Goal: Use online tool/utility: Utilize a website feature to perform a specific function

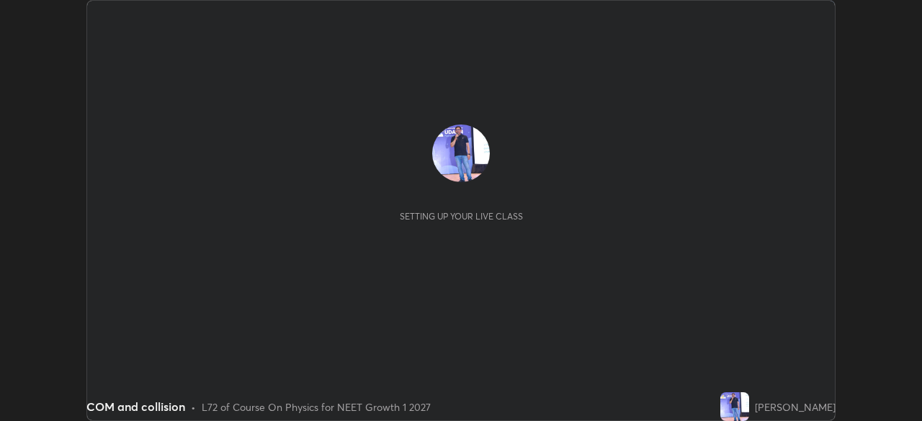
scroll to position [421, 921]
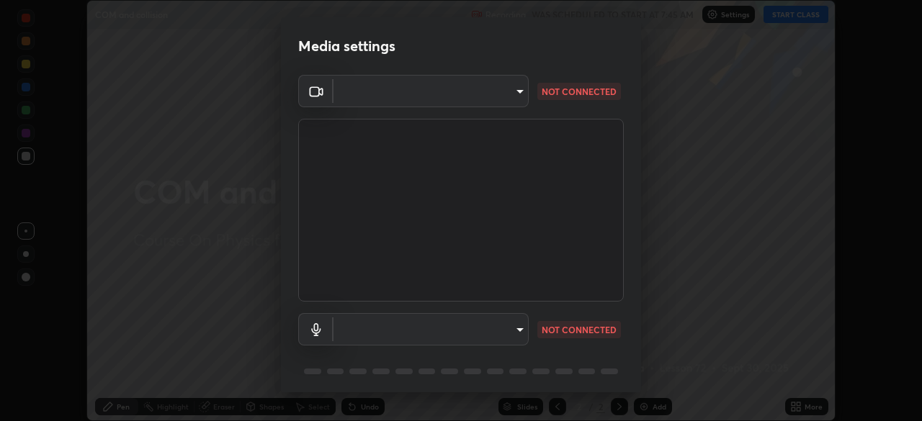
type input "81d67754d0be21893deea5dca0366767d6c8bb0d6168621a7b55846f4f3c8ac0"
type input "default"
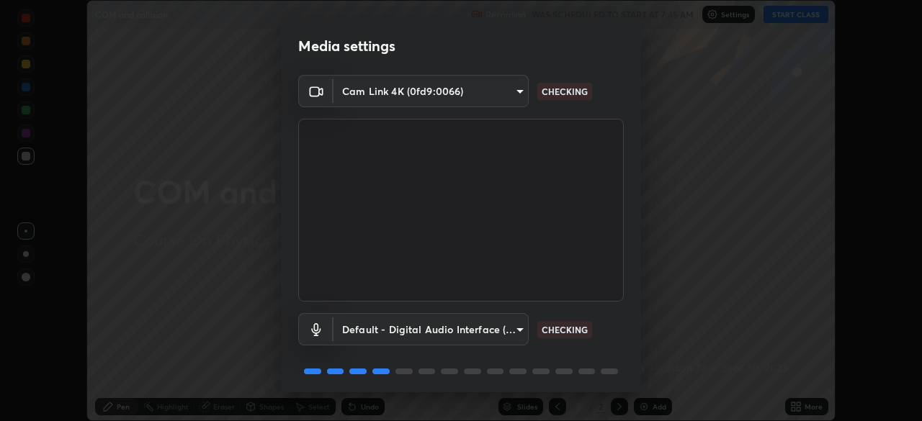
scroll to position [51, 0]
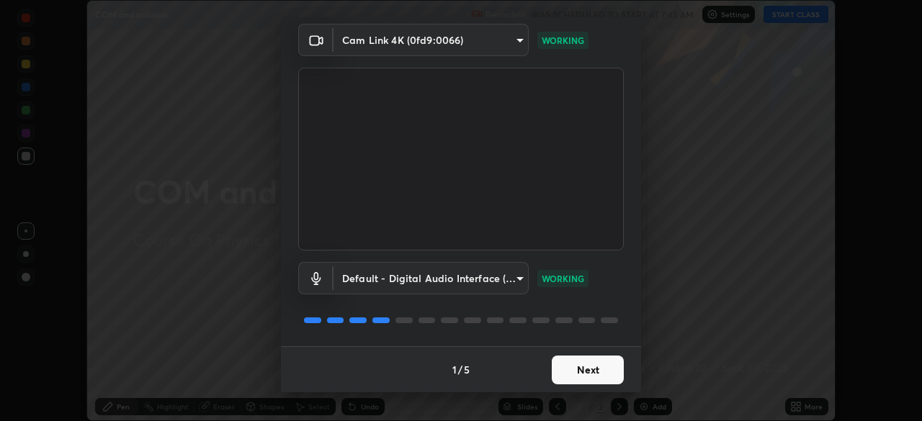
click at [590, 369] on button "Next" at bounding box center [588, 370] width 72 height 29
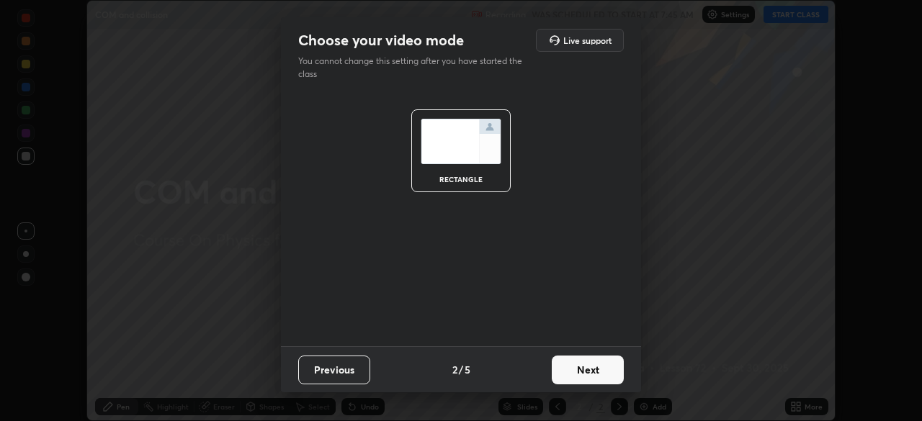
scroll to position [0, 0]
click at [594, 367] on button "Next" at bounding box center [588, 370] width 72 height 29
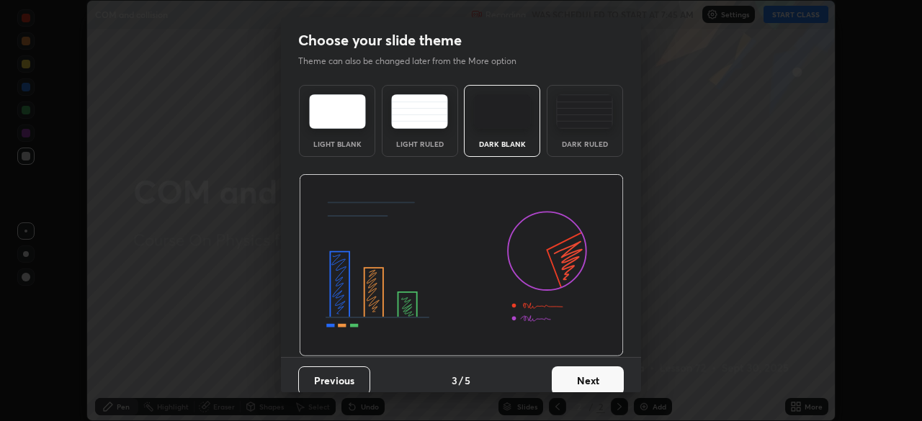
click at [594, 367] on button "Next" at bounding box center [588, 381] width 72 height 29
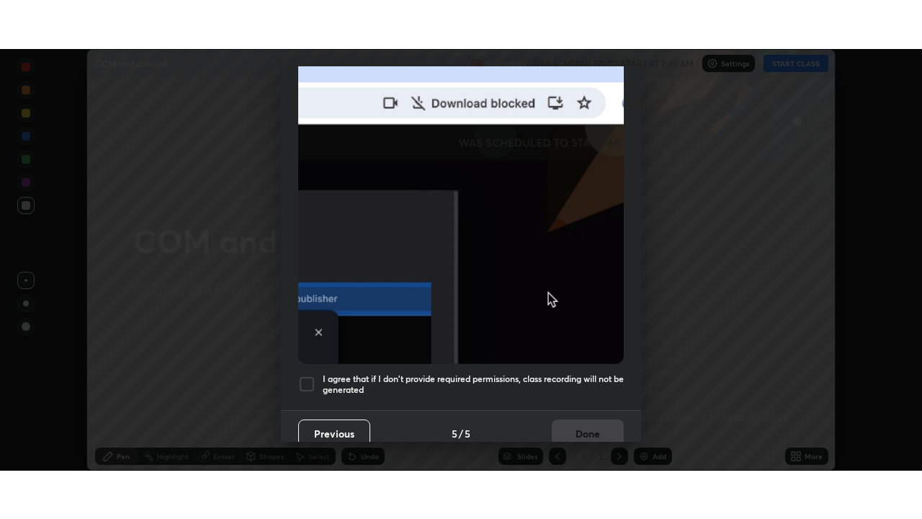
scroll to position [345, 0]
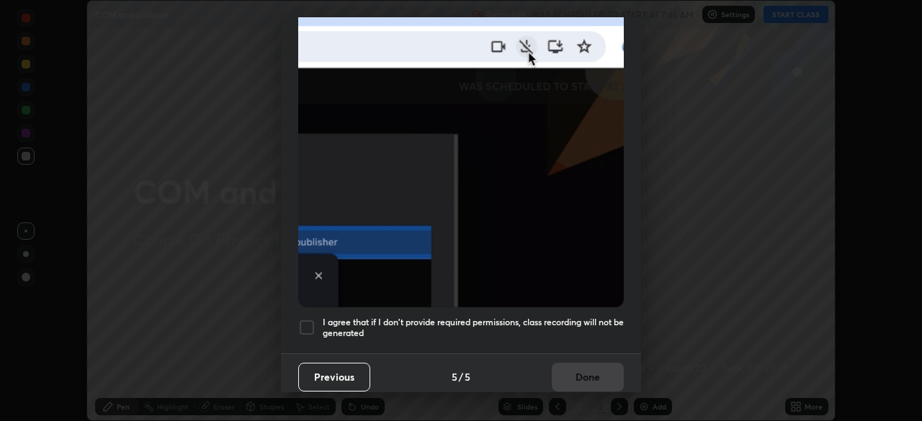
click at [308, 321] on div at bounding box center [306, 327] width 17 height 17
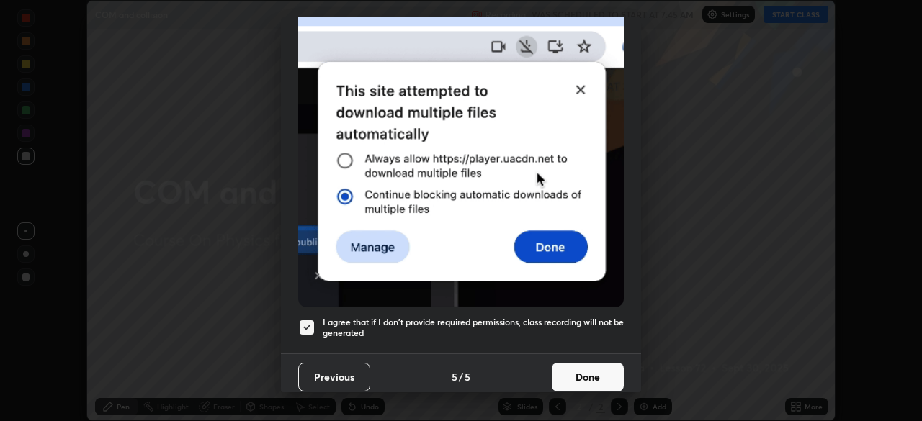
click at [586, 370] on button "Done" at bounding box center [588, 377] width 72 height 29
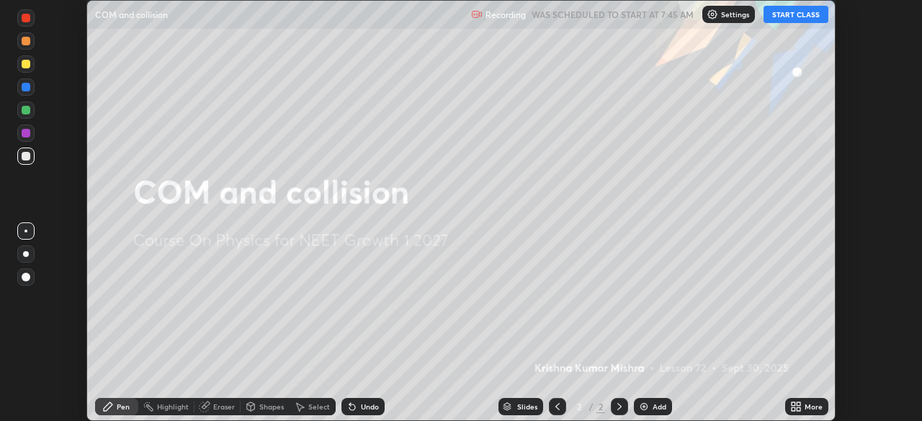
click at [789, 13] on button "START CLASS" at bounding box center [796, 14] width 65 height 17
click at [809, 407] on div "More" at bounding box center [814, 406] width 18 height 7
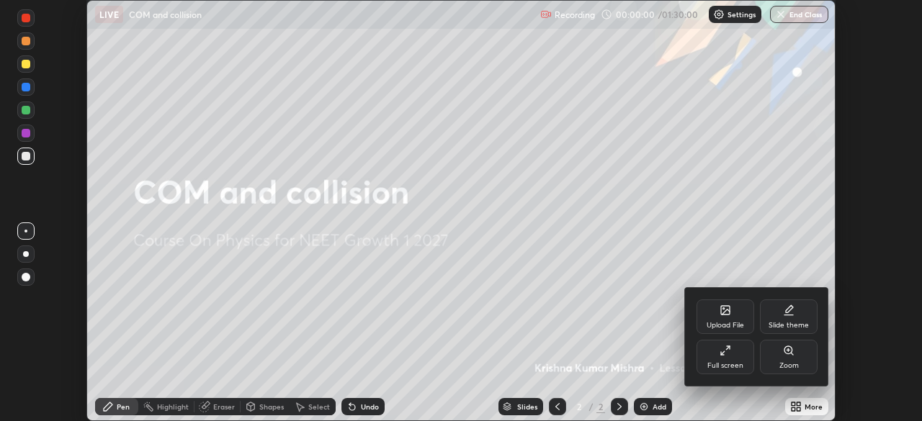
click at [736, 357] on div "Full screen" at bounding box center [726, 357] width 58 height 35
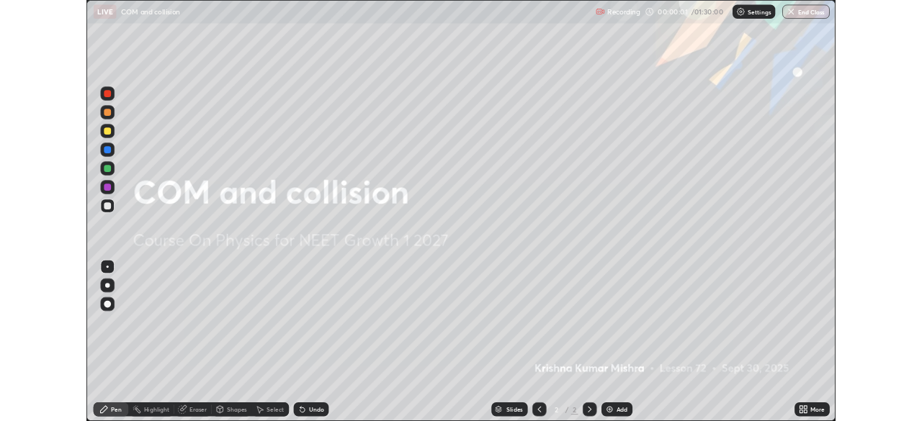
scroll to position [519, 922]
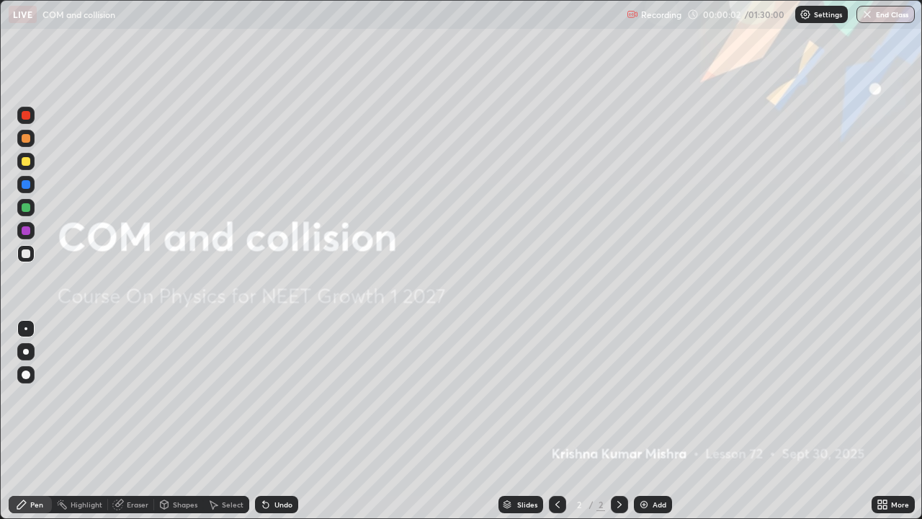
click at [658, 421] on div "Add" at bounding box center [660, 504] width 14 height 7
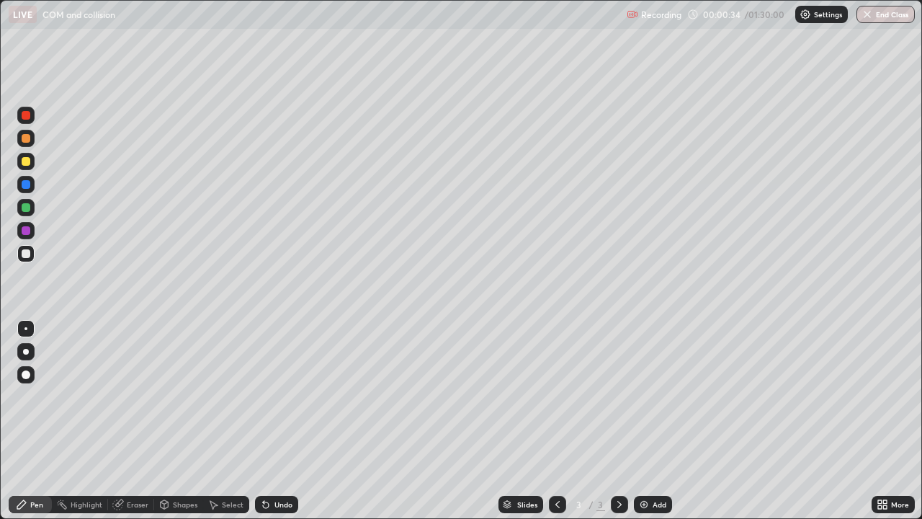
click at [27, 158] on div at bounding box center [26, 161] width 9 height 9
click at [26, 160] on div at bounding box center [26, 161] width 9 height 9
click at [277, 421] on div "Undo" at bounding box center [276, 504] width 43 height 17
click at [29, 135] on div at bounding box center [26, 138] width 9 height 9
click at [619, 421] on icon at bounding box center [620, 504] width 12 height 12
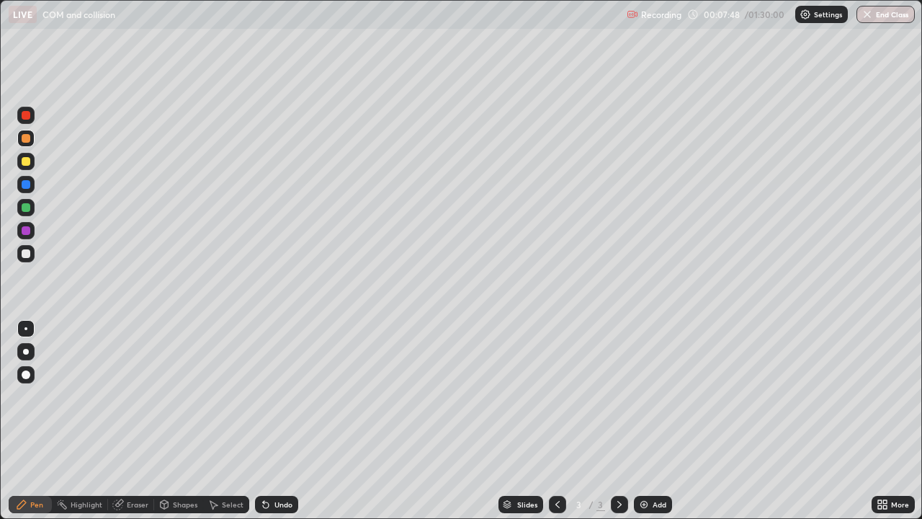
click at [663, 421] on div "Add" at bounding box center [653, 504] width 38 height 17
click at [27, 161] on div at bounding box center [26, 161] width 9 height 9
click at [282, 421] on div "Undo" at bounding box center [283, 504] width 18 height 7
click at [270, 421] on div "Undo" at bounding box center [276, 504] width 43 height 17
click at [264, 421] on icon at bounding box center [266, 505] width 6 height 6
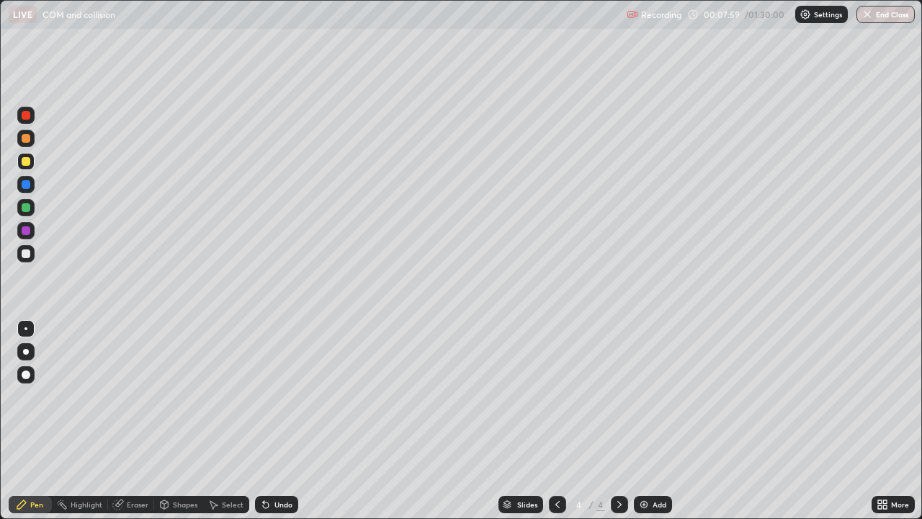
click at [263, 421] on icon at bounding box center [266, 505] width 6 height 6
click at [273, 421] on div "Undo" at bounding box center [276, 504] width 43 height 17
click at [227, 421] on div "Select" at bounding box center [226, 504] width 46 height 17
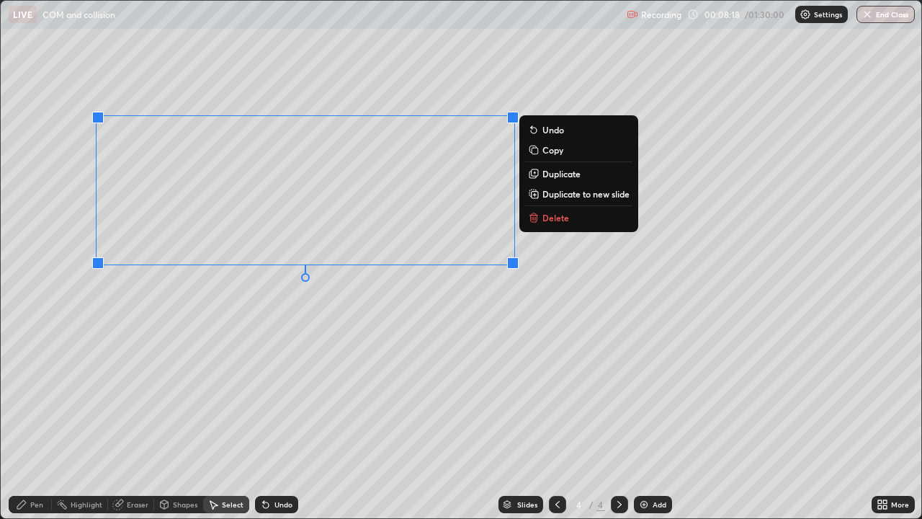
click at [251, 314] on div "0 ° Undo Copy Duplicate Duplicate to new slide Delete" at bounding box center [461, 259] width 921 height 517
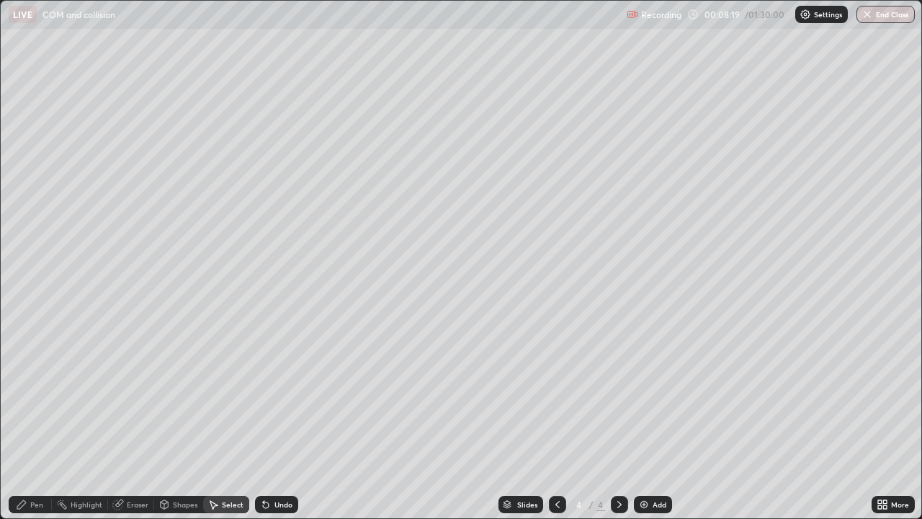
click at [43, 421] on div "Pen" at bounding box center [30, 504] width 43 height 17
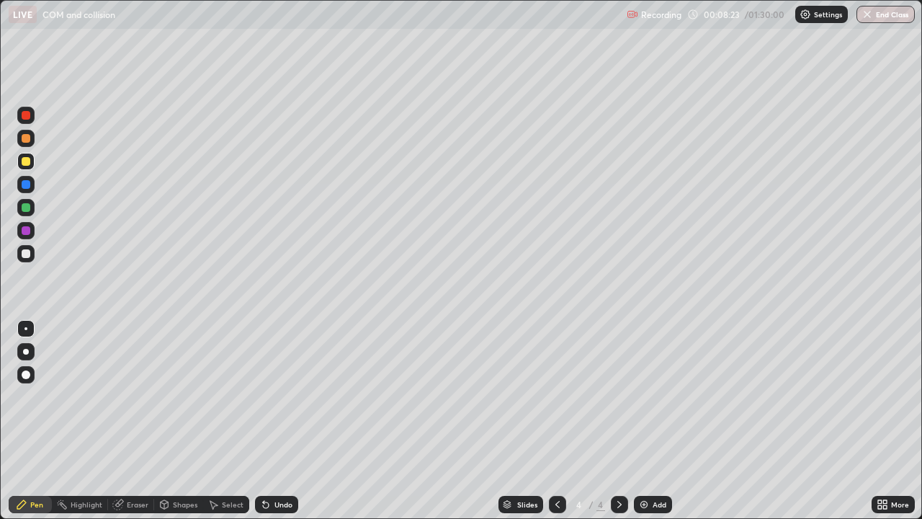
click at [135, 421] on div "Eraser" at bounding box center [138, 504] width 22 height 7
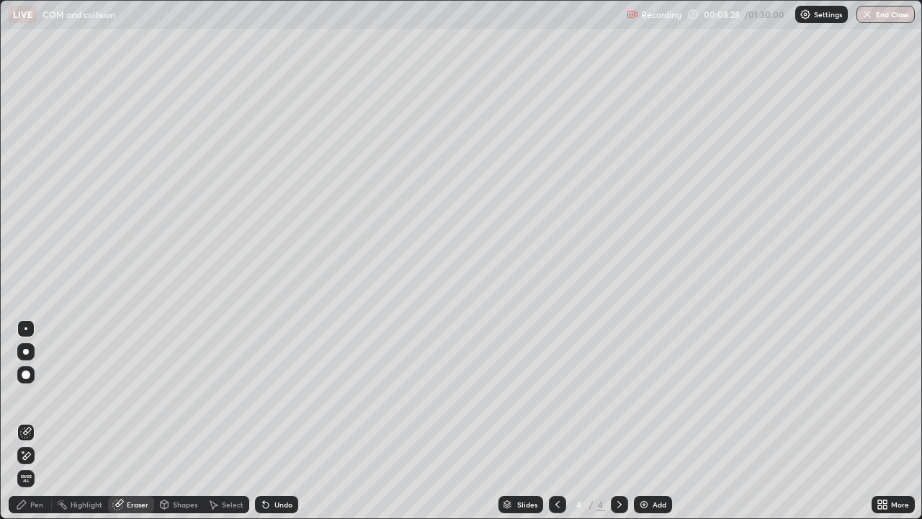
click at [38, 421] on div "Pen" at bounding box center [30, 504] width 43 height 17
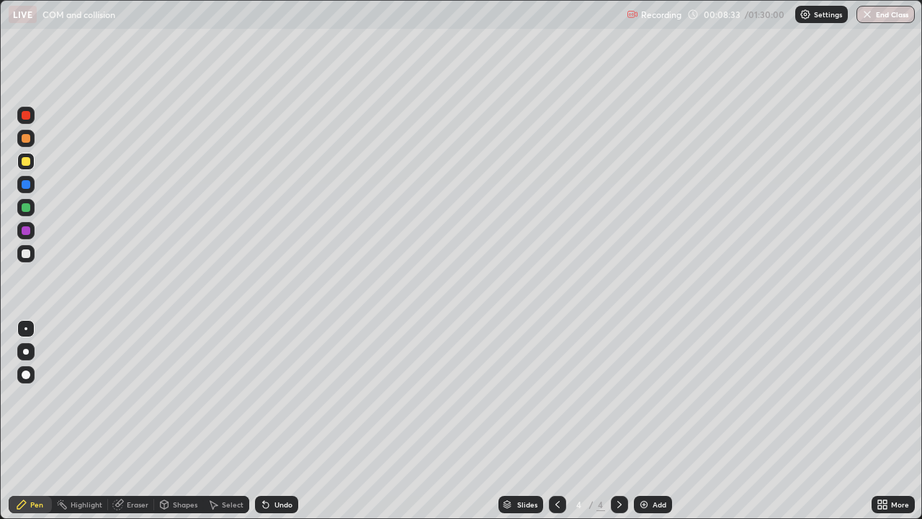
click at [281, 421] on div "Undo" at bounding box center [283, 504] width 18 height 7
click at [32, 139] on div at bounding box center [25, 138] width 17 height 17
click at [281, 421] on div "Undo" at bounding box center [283, 504] width 18 height 7
click at [228, 421] on div "Select" at bounding box center [233, 504] width 22 height 7
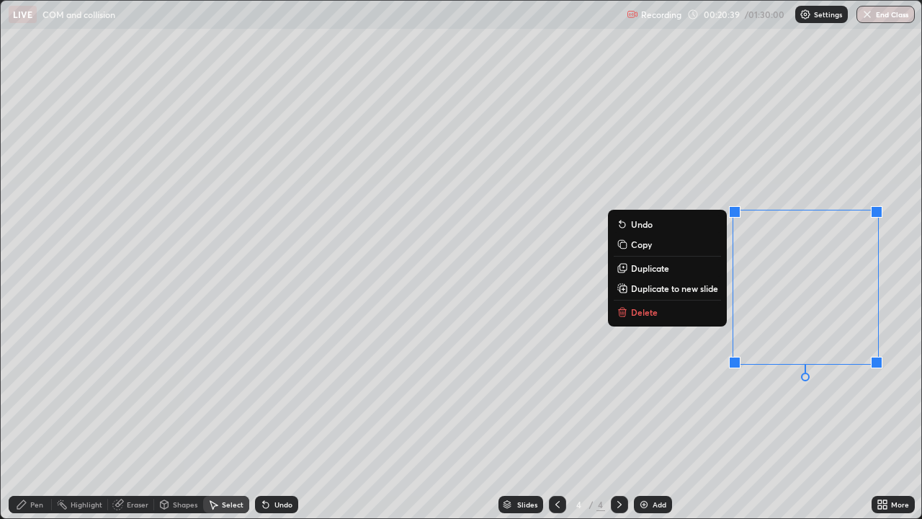
click at [635, 310] on p "Delete" at bounding box center [644, 312] width 27 height 12
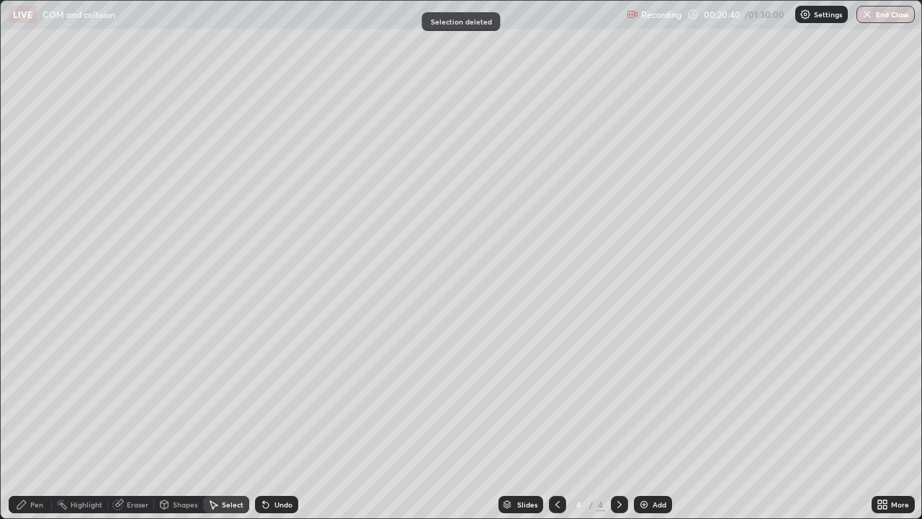
click at [651, 421] on div "Add" at bounding box center [653, 504] width 38 height 17
click at [32, 421] on div "Pen" at bounding box center [30, 504] width 43 height 17
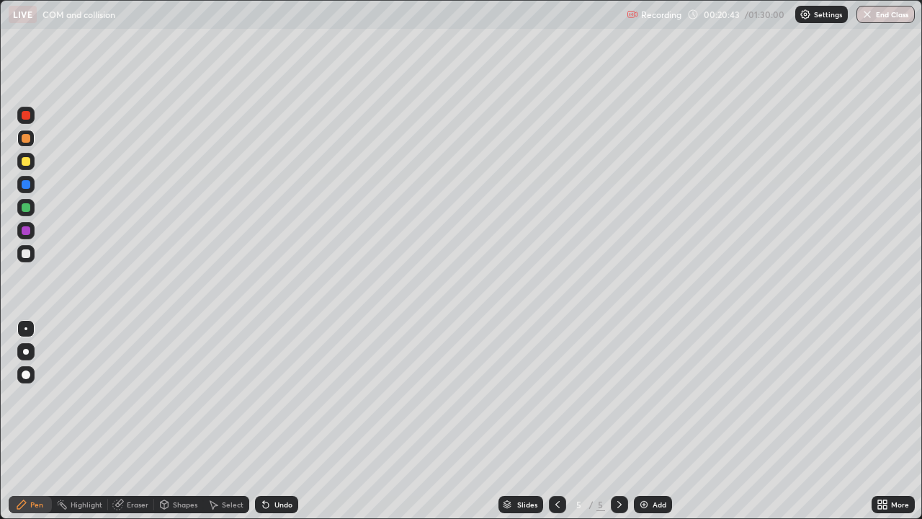
click at [26, 160] on div at bounding box center [26, 161] width 9 height 9
click at [25, 138] on div at bounding box center [26, 138] width 9 height 9
click at [284, 421] on div "Undo" at bounding box center [283, 504] width 18 height 7
click at [274, 421] on div "Undo" at bounding box center [276, 504] width 43 height 17
click at [267, 421] on icon at bounding box center [266, 504] width 12 height 12
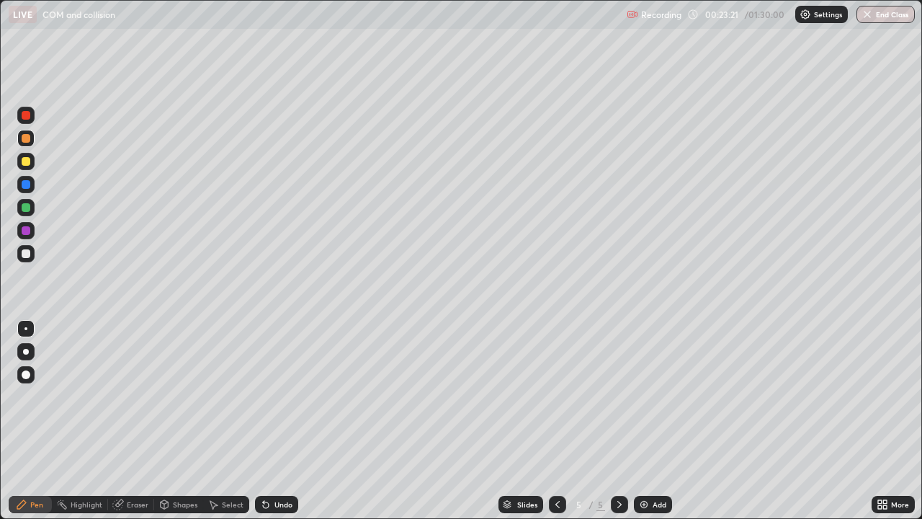
click at [263, 421] on icon at bounding box center [263, 501] width 1 height 1
click at [281, 421] on div "Undo" at bounding box center [283, 504] width 18 height 7
click at [656, 421] on div "Add" at bounding box center [660, 504] width 14 height 7
click at [25, 162] on div at bounding box center [26, 161] width 9 height 9
click at [176, 421] on div "Shapes" at bounding box center [185, 504] width 24 height 7
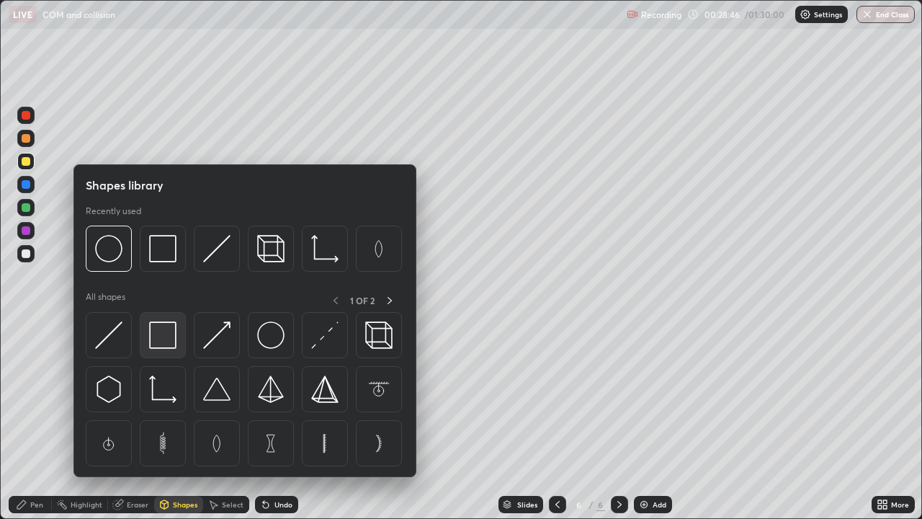
click at [158, 351] on div at bounding box center [163, 335] width 46 height 46
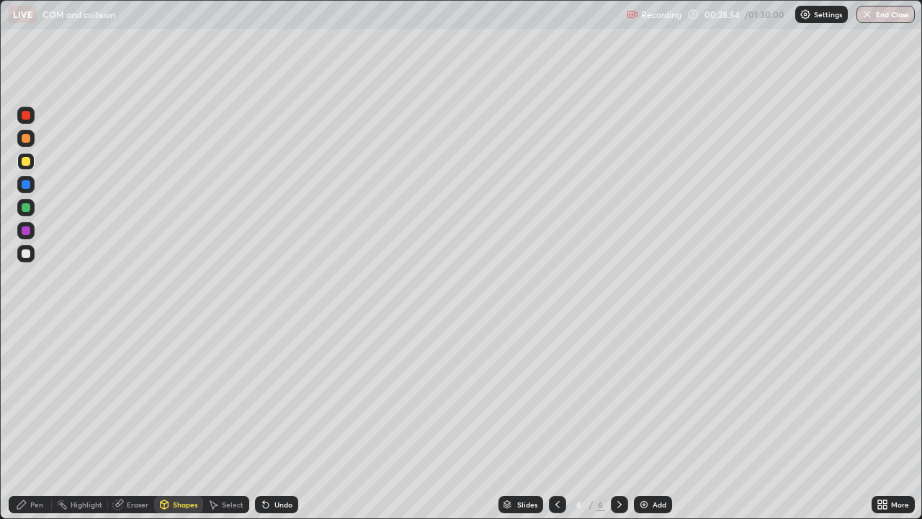
click at [33, 421] on div "Pen" at bounding box center [36, 504] width 13 height 7
click at [182, 421] on div "Shapes" at bounding box center [185, 504] width 24 height 7
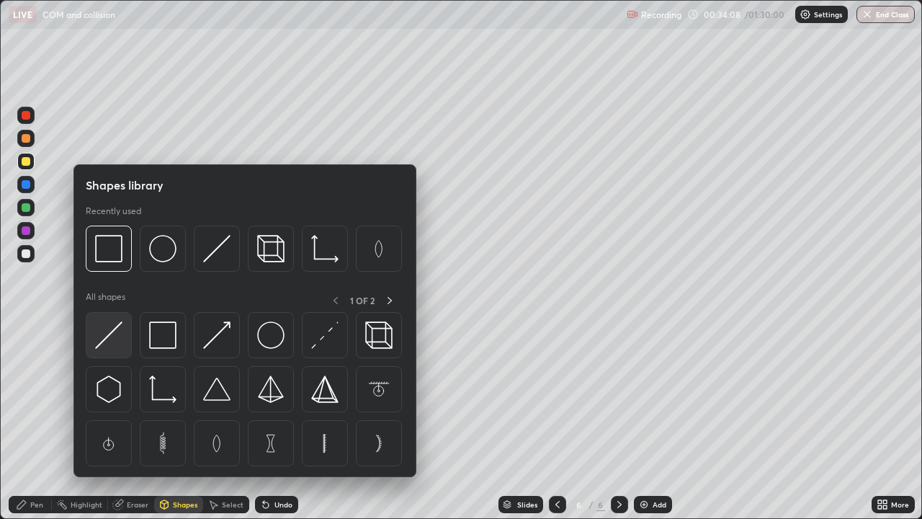
click at [115, 334] on img at bounding box center [108, 334] width 27 height 27
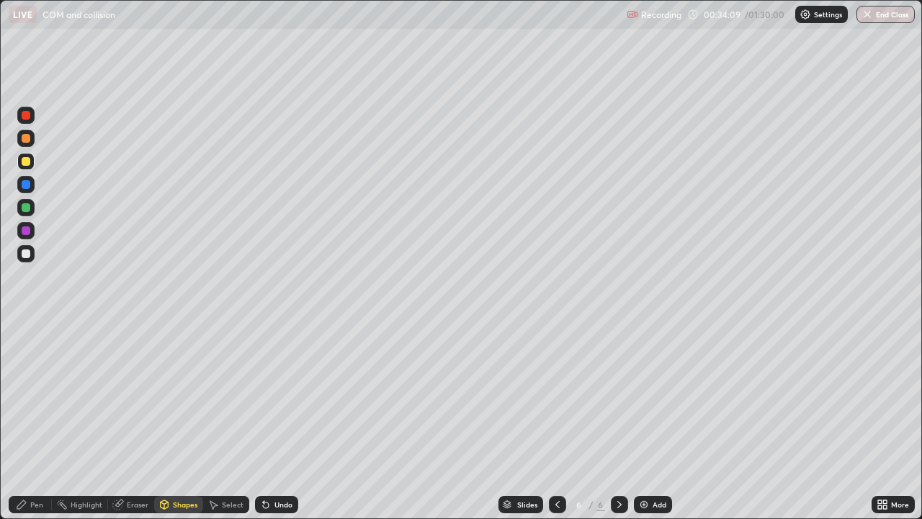
click at [27, 205] on div at bounding box center [26, 207] width 9 height 9
click at [281, 421] on div "Undo" at bounding box center [283, 504] width 18 height 7
click at [279, 421] on div "Undo" at bounding box center [276, 504] width 43 height 17
click at [276, 421] on div "Undo" at bounding box center [276, 504] width 43 height 17
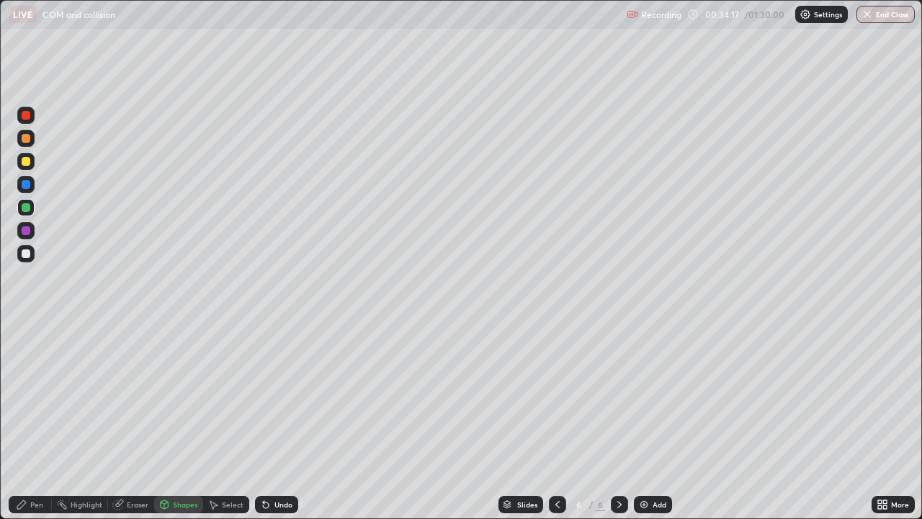
click at [278, 421] on div "Undo" at bounding box center [276, 504] width 43 height 17
click at [281, 421] on div "Undo" at bounding box center [283, 504] width 18 height 7
click at [280, 421] on div "Undo" at bounding box center [276, 504] width 43 height 17
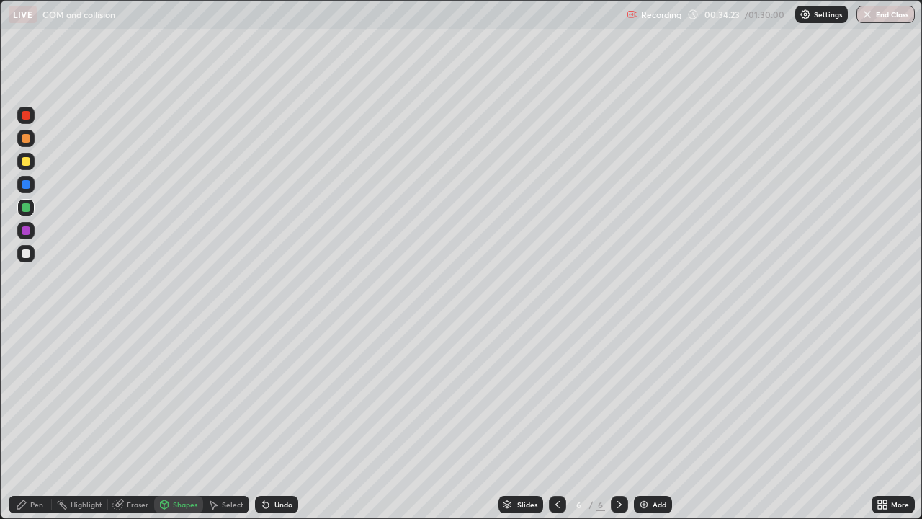
click at [137, 421] on div "Eraser" at bounding box center [138, 504] width 22 height 7
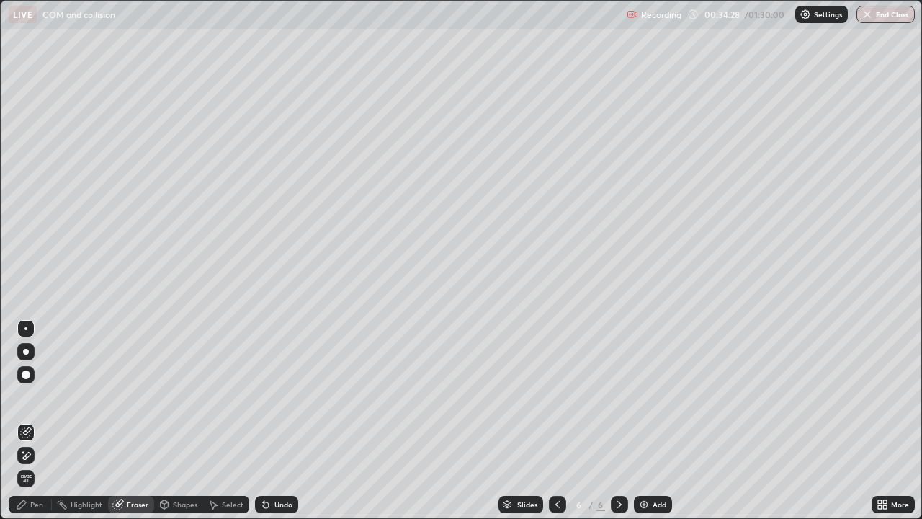
click at [35, 421] on div "Pen" at bounding box center [30, 504] width 43 height 17
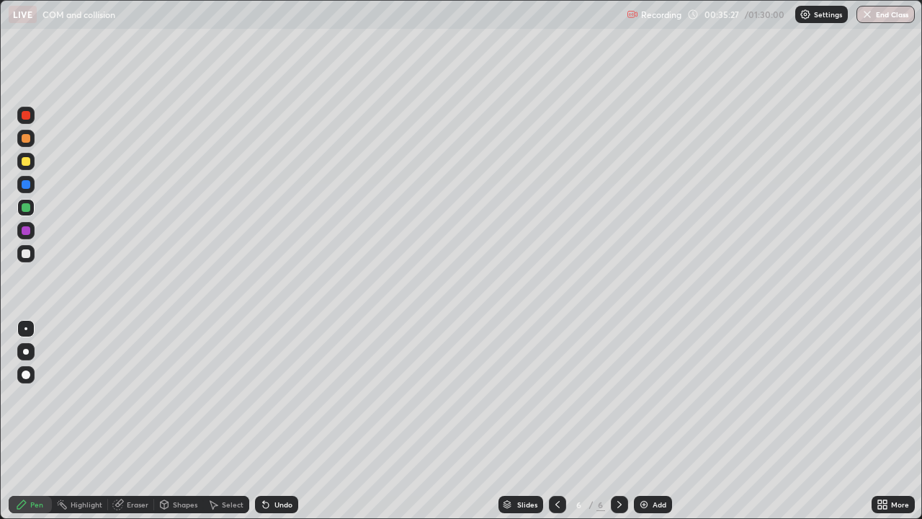
click at [181, 421] on div "Shapes" at bounding box center [178, 504] width 49 height 17
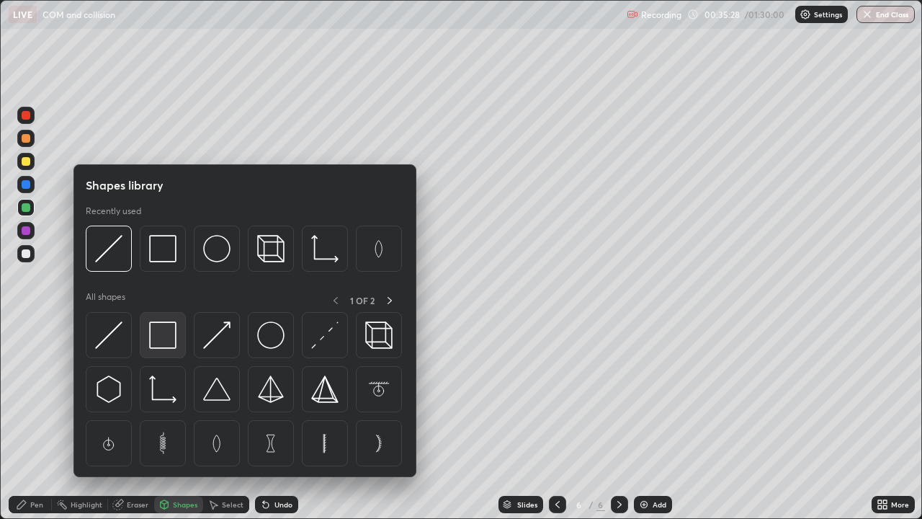
click at [164, 342] on img at bounding box center [162, 334] width 27 height 27
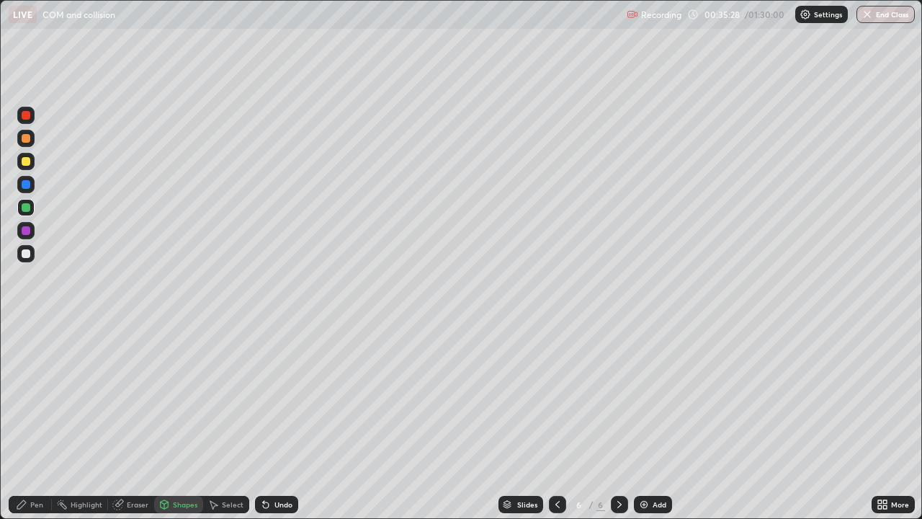
click at [24, 160] on div at bounding box center [26, 161] width 9 height 9
click at [279, 421] on div "Undo" at bounding box center [283, 504] width 18 height 7
click at [35, 421] on div "Pen" at bounding box center [36, 504] width 13 height 7
click at [225, 421] on div "Select" at bounding box center [233, 504] width 22 height 7
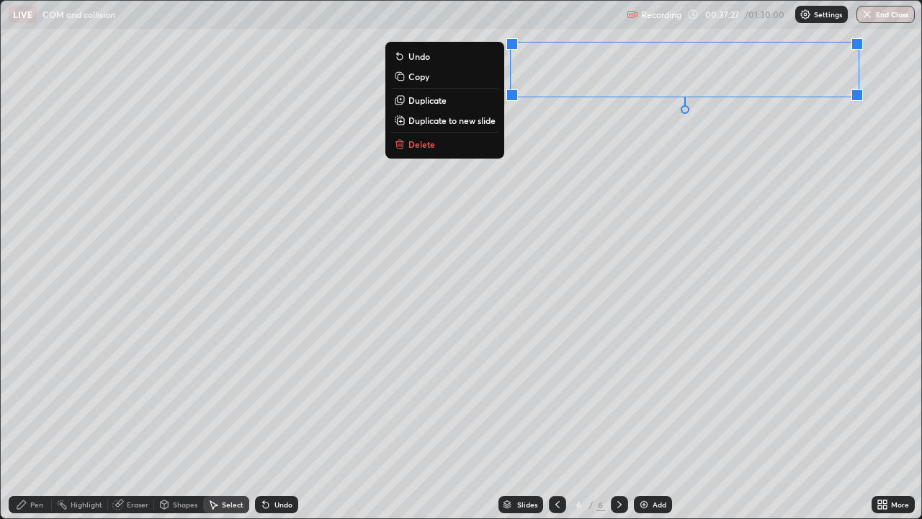
click at [430, 148] on p "Delete" at bounding box center [421, 144] width 27 height 12
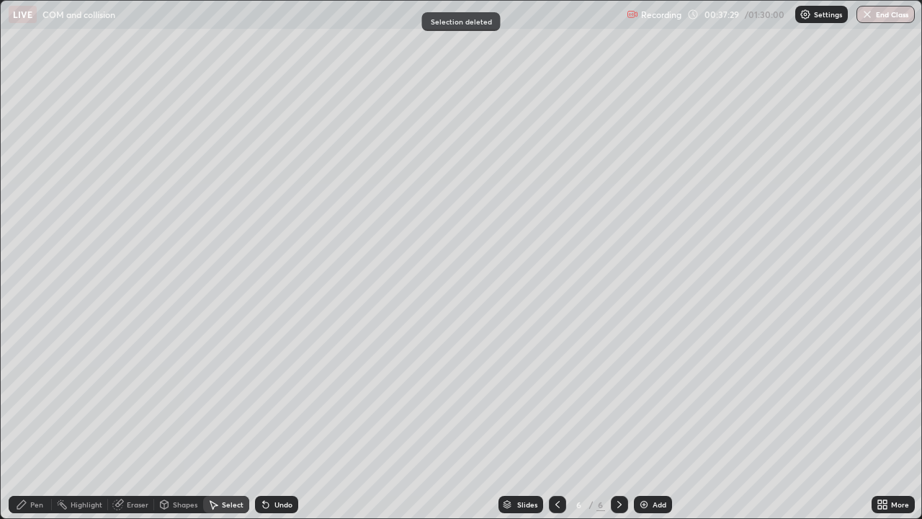
click at [31, 421] on div "Pen" at bounding box center [30, 504] width 43 height 17
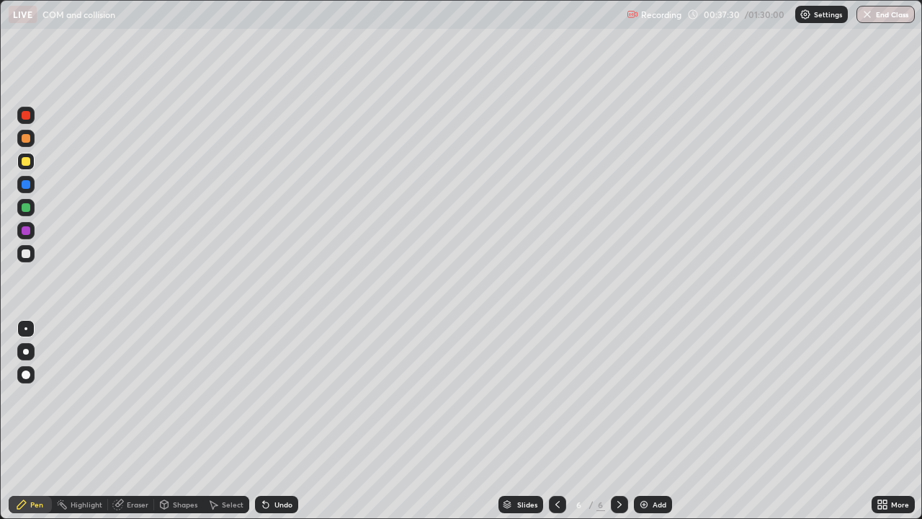
click at [30, 253] on div at bounding box center [26, 253] width 9 height 9
click at [26, 160] on div at bounding box center [26, 161] width 9 height 9
click at [617, 421] on icon at bounding box center [620, 504] width 12 height 12
click at [647, 421] on img at bounding box center [644, 504] width 12 height 12
click at [25, 164] on div at bounding box center [26, 161] width 9 height 9
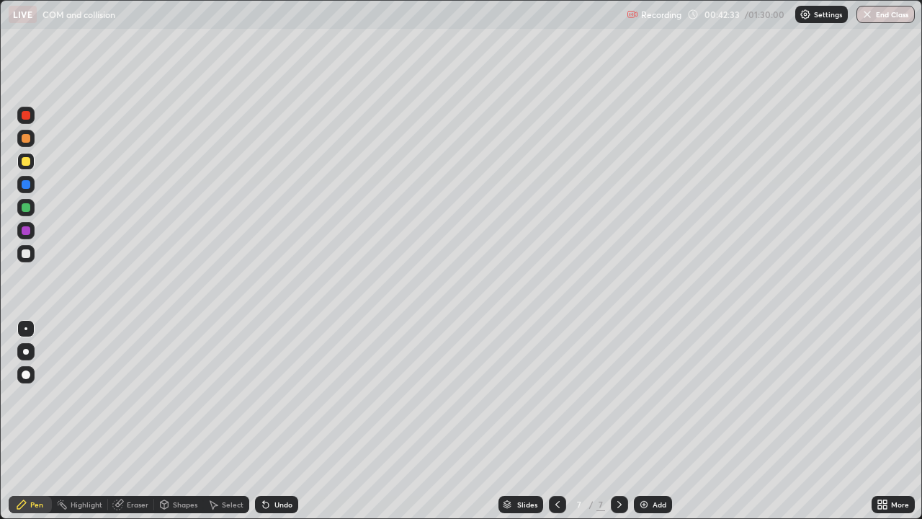
click at [556, 421] on icon at bounding box center [558, 504] width 12 height 12
click at [611, 421] on div at bounding box center [619, 504] width 17 height 17
click at [26, 160] on div at bounding box center [26, 161] width 9 height 9
click at [185, 421] on div "Shapes" at bounding box center [185, 504] width 24 height 7
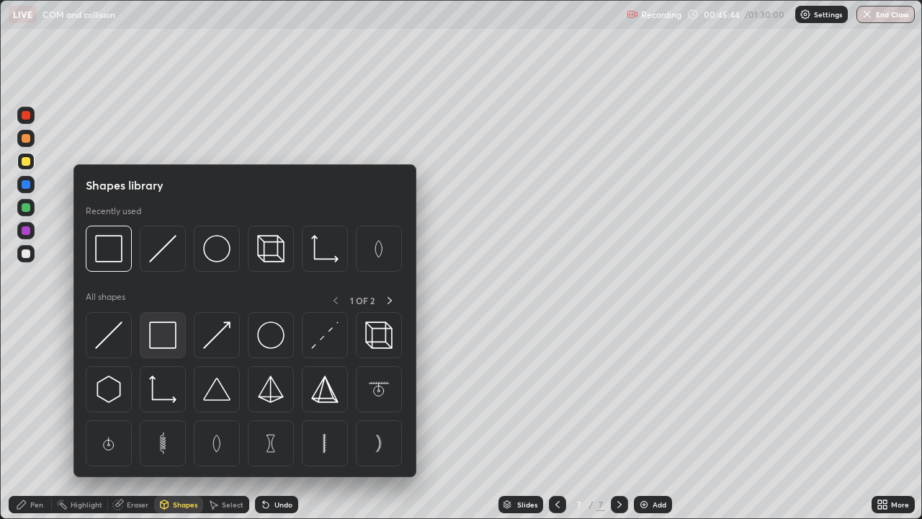
click at [166, 341] on img at bounding box center [162, 334] width 27 height 27
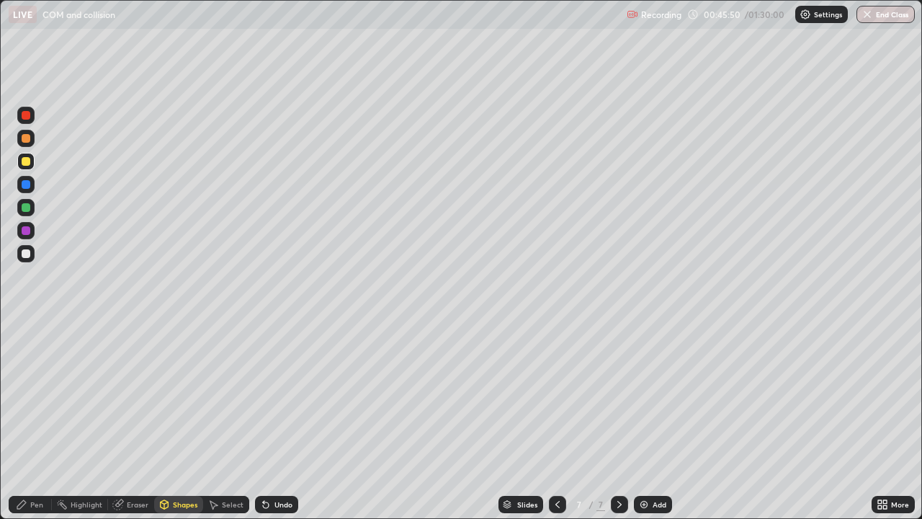
click at [35, 421] on div "Pen" at bounding box center [36, 504] width 13 height 7
click at [283, 421] on div "Undo" at bounding box center [276, 504] width 43 height 17
click at [287, 421] on div "Undo" at bounding box center [283, 504] width 18 height 7
click at [279, 421] on div "Undo" at bounding box center [276, 504] width 43 height 17
click at [27, 140] on div at bounding box center [26, 138] width 9 height 9
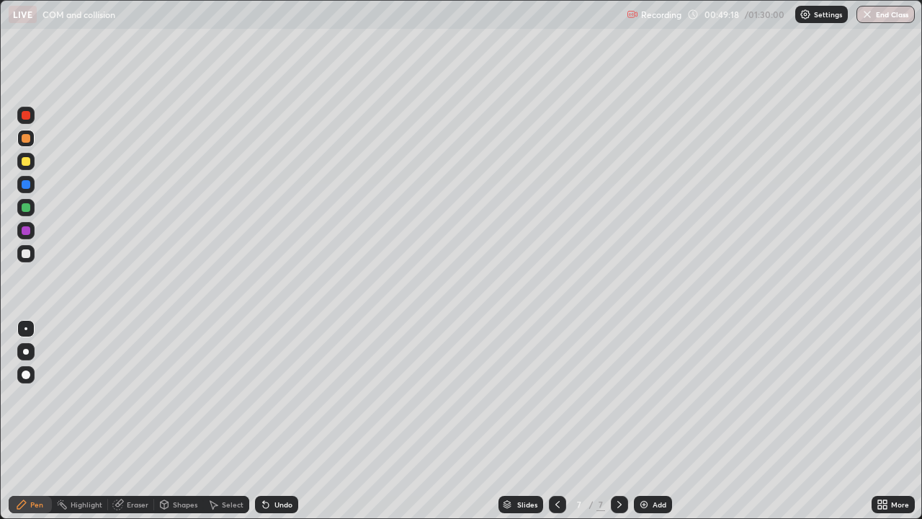
click at [138, 421] on div "Eraser" at bounding box center [131, 504] width 46 height 17
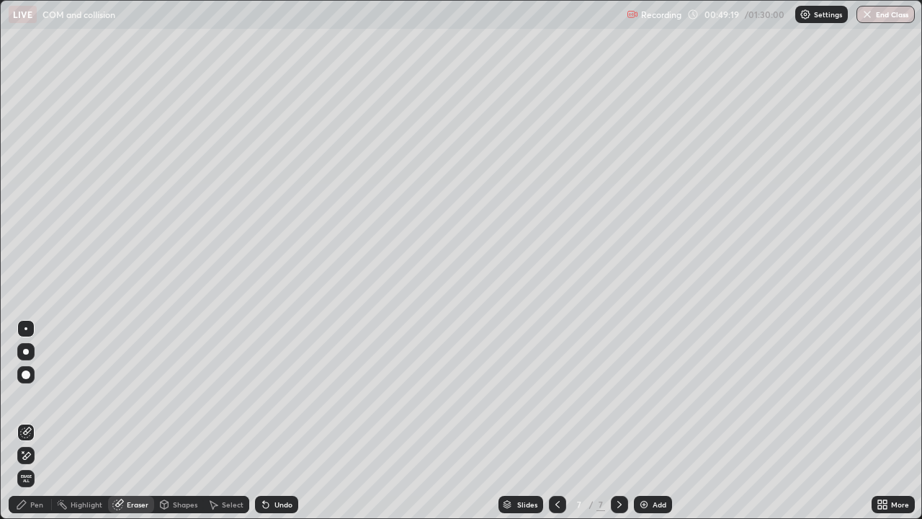
click at [184, 421] on div "Shapes" at bounding box center [178, 504] width 49 height 17
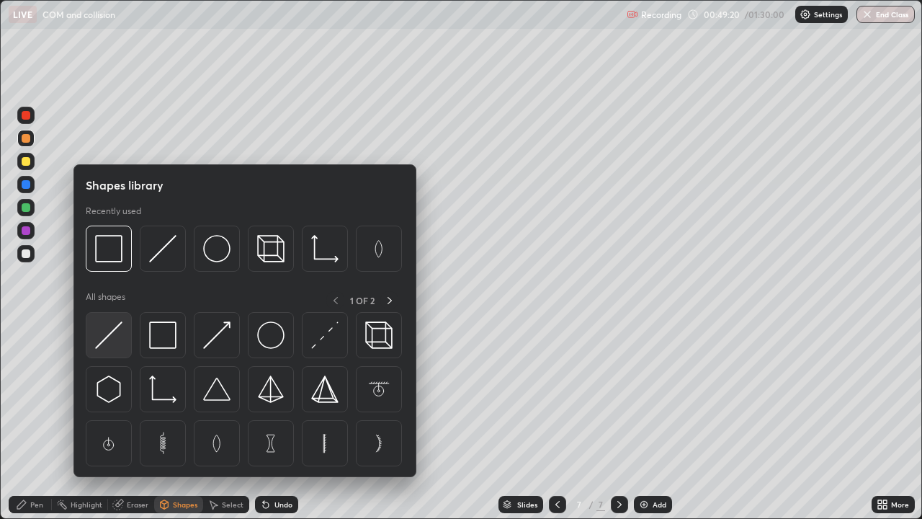
click at [110, 339] on img at bounding box center [108, 334] width 27 height 27
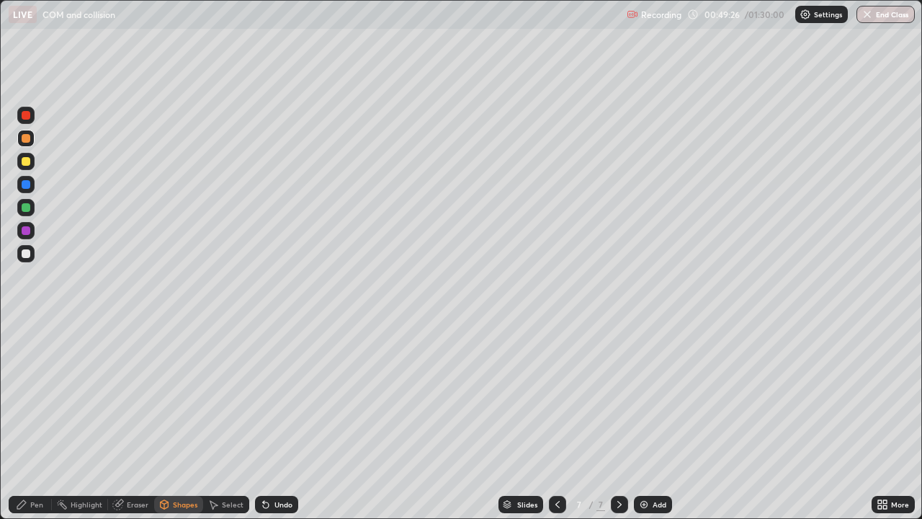
click at [37, 421] on div "Pen" at bounding box center [30, 504] width 43 height 17
click at [139, 421] on div "Eraser" at bounding box center [138, 504] width 22 height 7
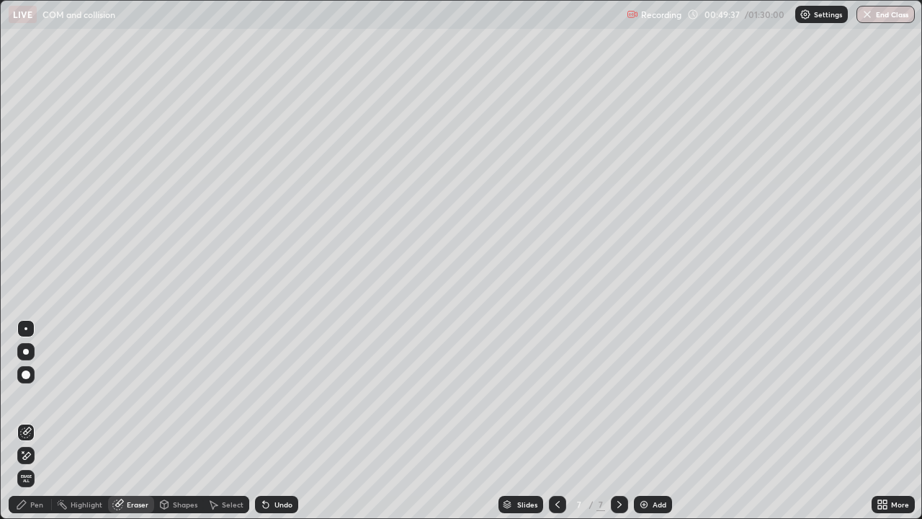
click at [37, 421] on div "Pen" at bounding box center [36, 504] width 13 height 7
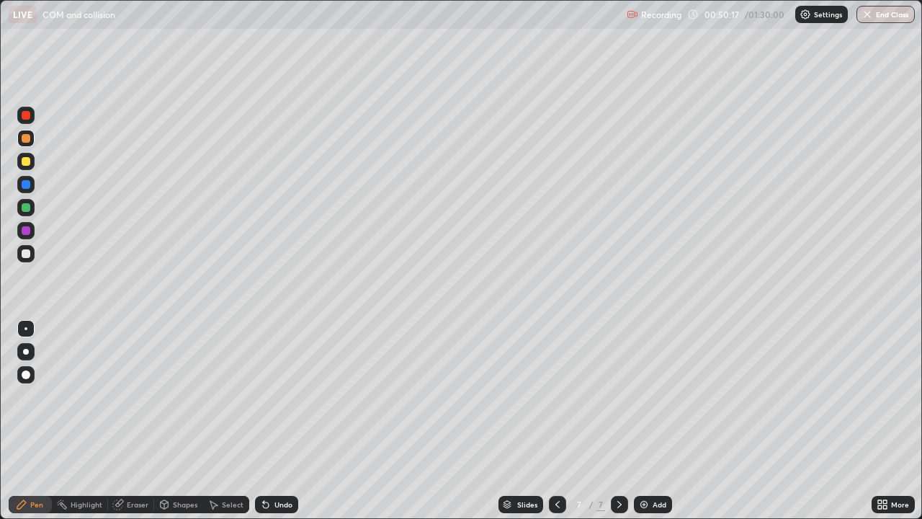
click at [184, 421] on div "Shapes" at bounding box center [185, 504] width 24 height 7
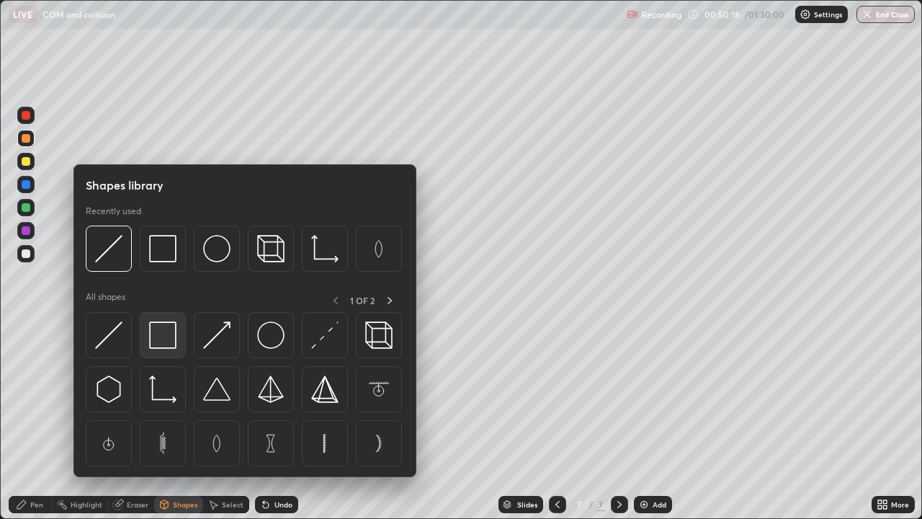
click at [163, 340] on img at bounding box center [162, 334] width 27 height 27
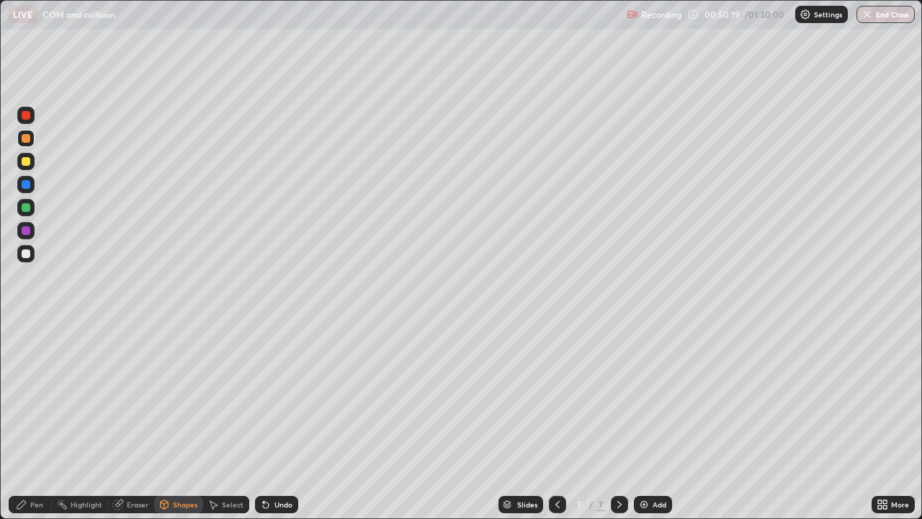
click at [26, 161] on div at bounding box center [26, 161] width 9 height 9
click at [276, 421] on div "Undo" at bounding box center [283, 504] width 18 height 7
click at [37, 421] on div "Pen" at bounding box center [30, 504] width 43 height 17
click at [279, 421] on div "Undo" at bounding box center [283, 504] width 18 height 7
click at [281, 421] on div "Undo" at bounding box center [283, 504] width 18 height 7
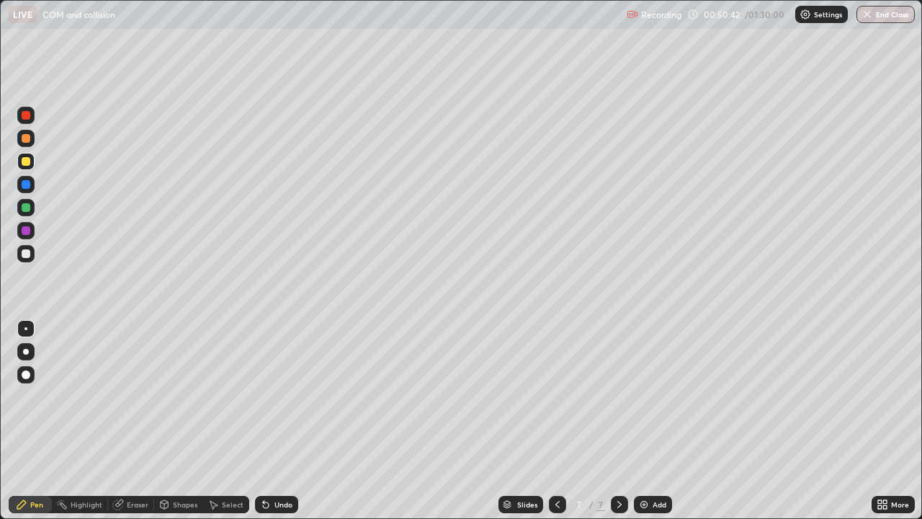
click at [184, 421] on div "Shapes" at bounding box center [185, 504] width 24 height 7
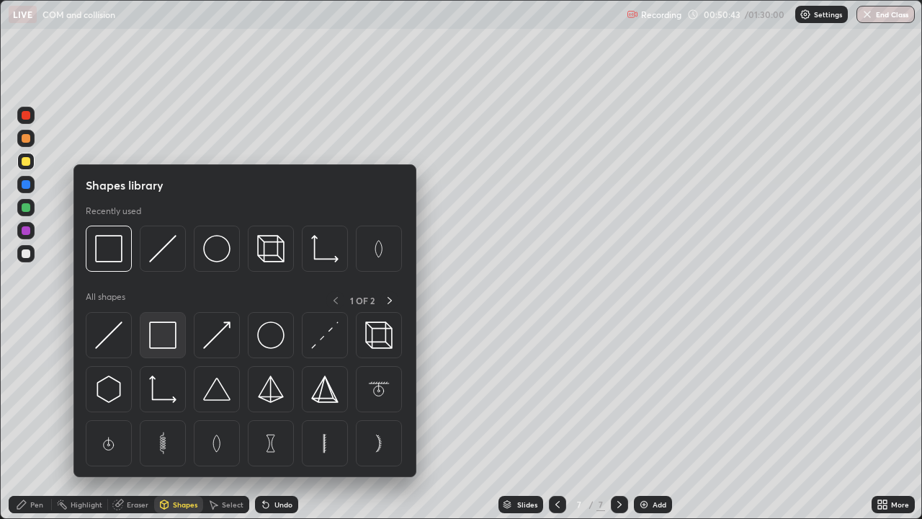
click at [160, 346] on img at bounding box center [162, 334] width 27 height 27
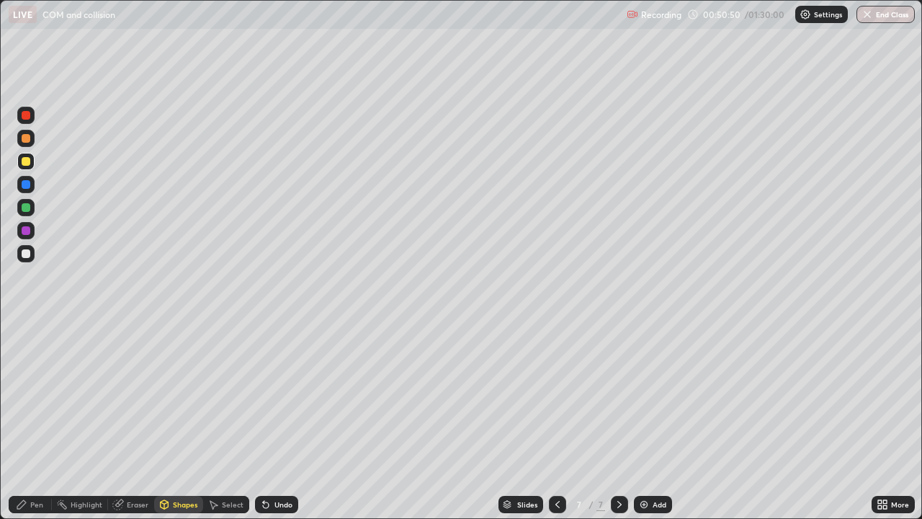
click at [32, 421] on div "Pen" at bounding box center [36, 504] width 13 height 7
click at [27, 231] on div at bounding box center [26, 230] width 9 height 9
click at [26, 162] on div at bounding box center [26, 161] width 9 height 9
click at [274, 421] on div "Undo" at bounding box center [283, 504] width 18 height 7
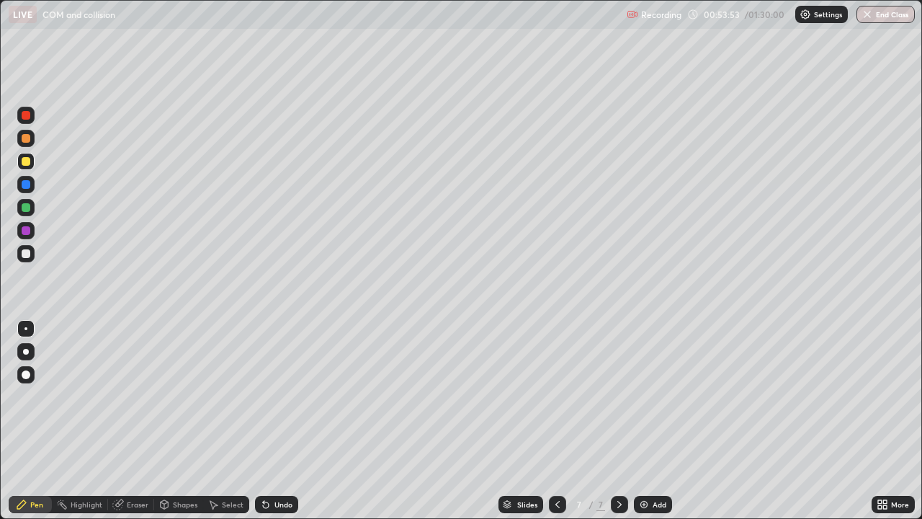
click at [270, 421] on div "Undo" at bounding box center [276, 504] width 43 height 17
click at [658, 421] on div "Add" at bounding box center [653, 504] width 38 height 17
click at [648, 421] on img at bounding box center [644, 504] width 12 height 12
click at [29, 162] on div at bounding box center [26, 161] width 9 height 9
click at [179, 421] on div "Shapes" at bounding box center [178, 504] width 49 height 17
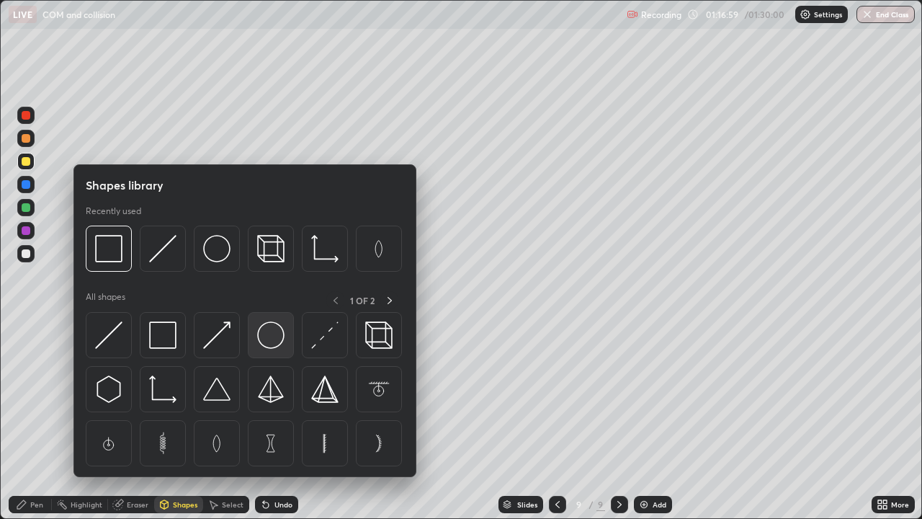
click at [270, 335] on img at bounding box center [270, 334] width 27 height 27
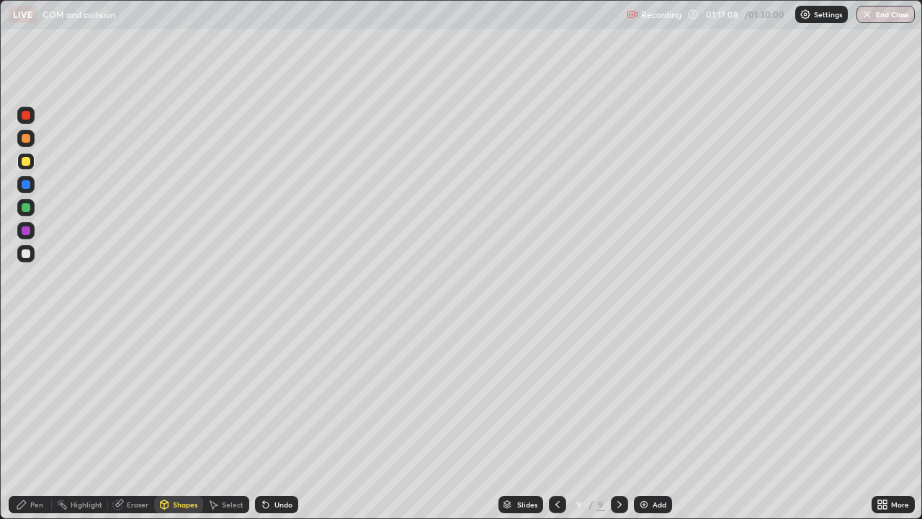
click at [228, 421] on div "Select" at bounding box center [226, 504] width 46 height 17
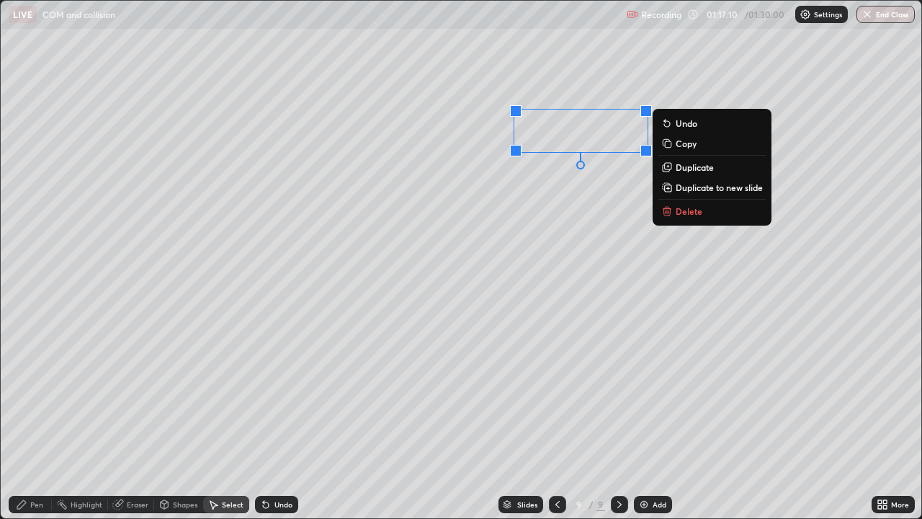
click at [691, 169] on p "Duplicate" at bounding box center [695, 167] width 38 height 12
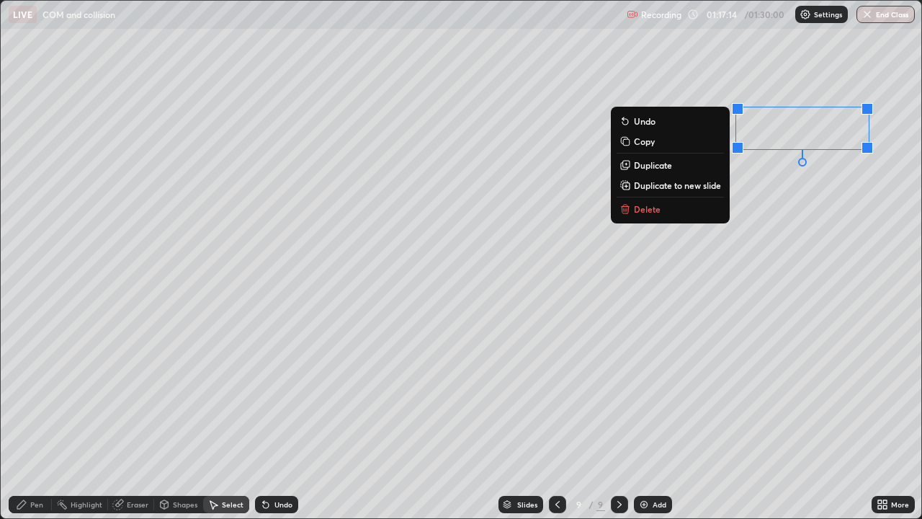
click at [34, 421] on div "Pen" at bounding box center [36, 504] width 13 height 7
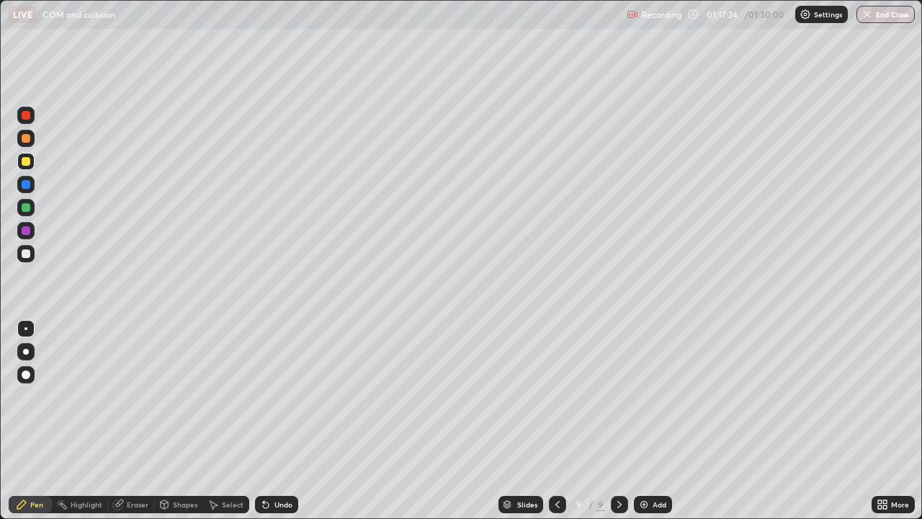
click at [135, 421] on div "Eraser" at bounding box center [138, 504] width 22 height 7
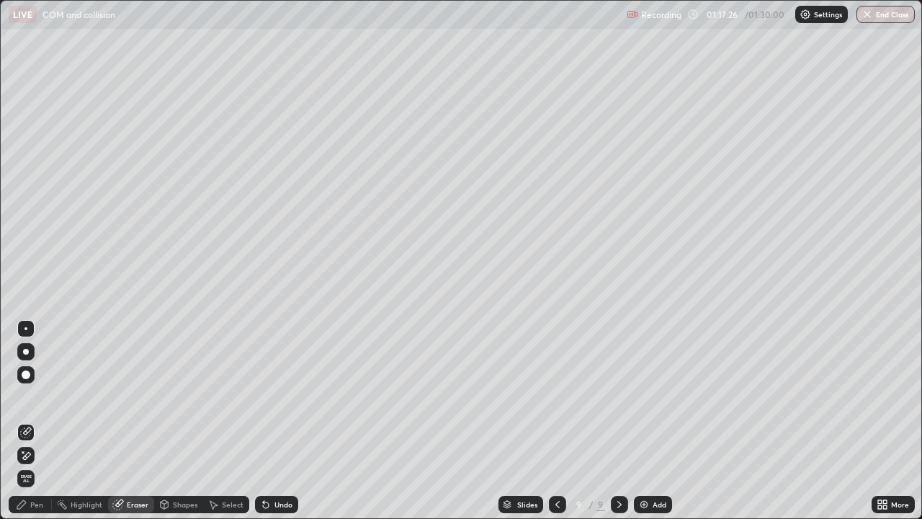
click at [36, 421] on div "Pen" at bounding box center [36, 504] width 13 height 7
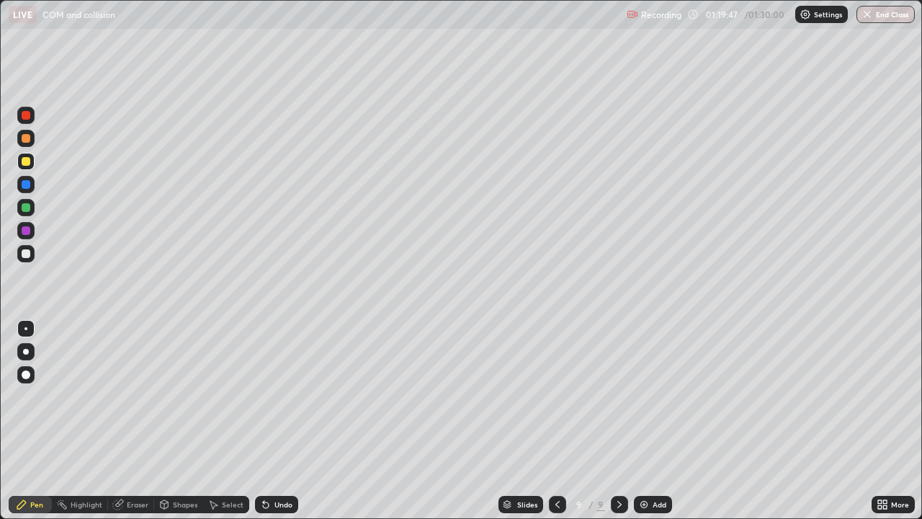
click at [279, 421] on div "Undo" at bounding box center [283, 504] width 18 height 7
click at [618, 421] on icon at bounding box center [619, 504] width 4 height 7
click at [654, 421] on div "Add" at bounding box center [660, 504] width 14 height 7
click at [278, 421] on div "Undo" at bounding box center [283, 504] width 18 height 7
click at [867, 15] on img "button" at bounding box center [868, 15] width 12 height 12
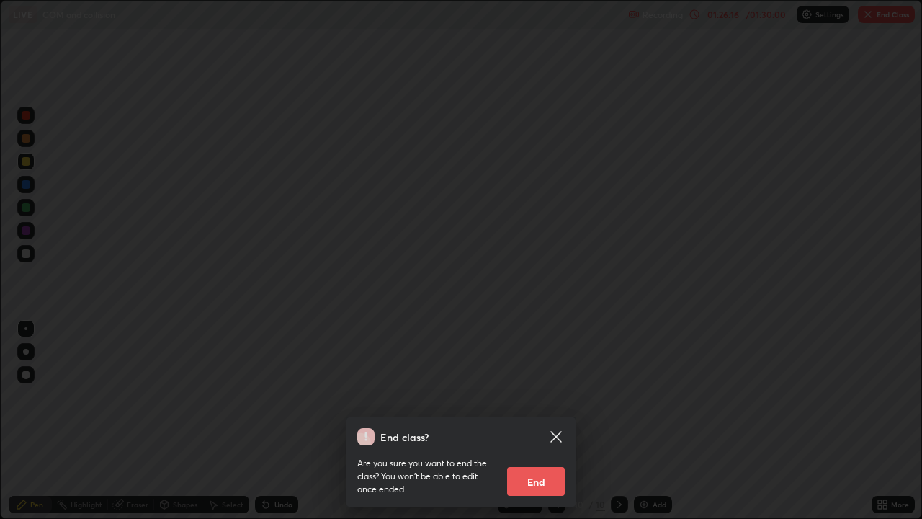
click at [541, 421] on button "End" at bounding box center [536, 481] width 58 height 29
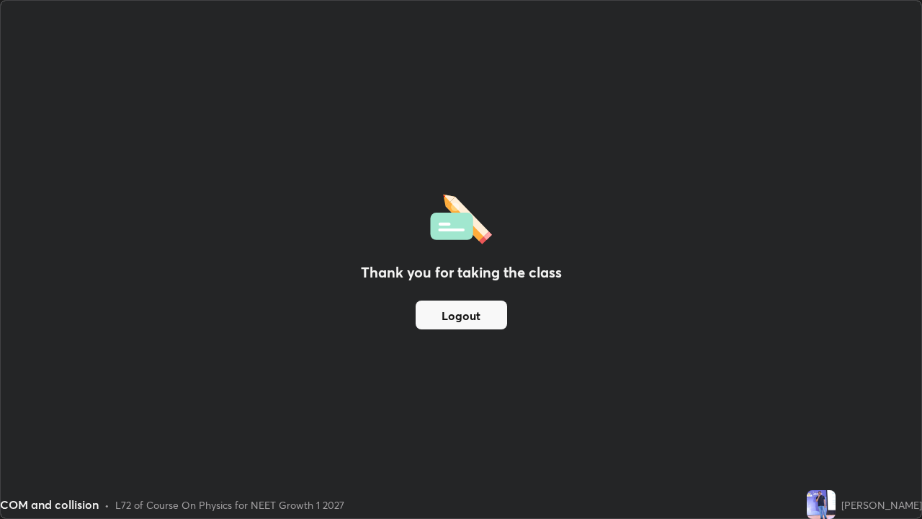
click at [470, 314] on button "Logout" at bounding box center [461, 314] width 91 height 29
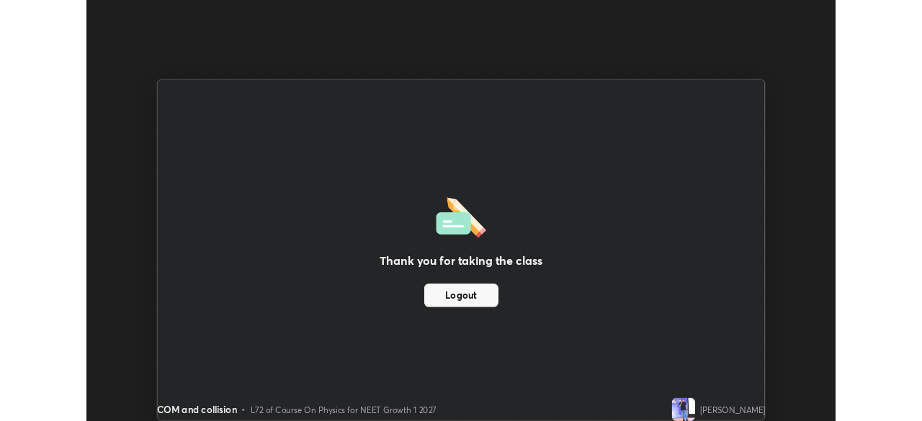
scroll to position [71613, 71112]
